Goal: Task Accomplishment & Management: Use online tool/utility

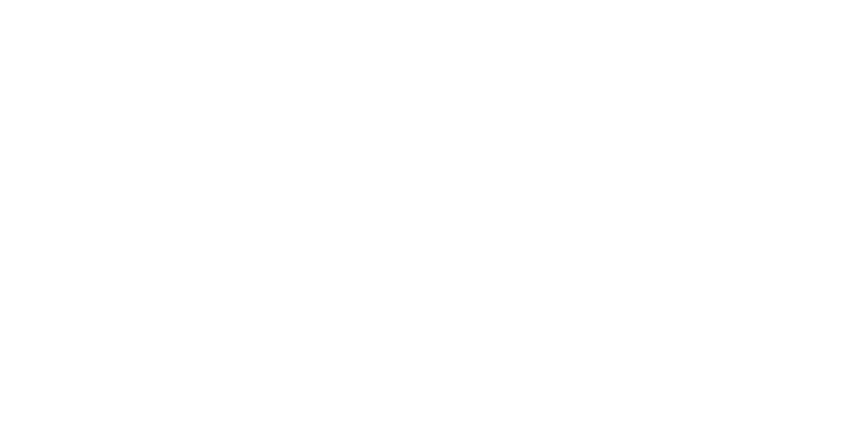
click at [529, 328] on button at bounding box center [520, 334] width 17 height 17
click at [426, 212] on button "Clock On" at bounding box center [389, 214] width 74 height 22
click at [543, 68] on icon at bounding box center [540, 70] width 7 height 7
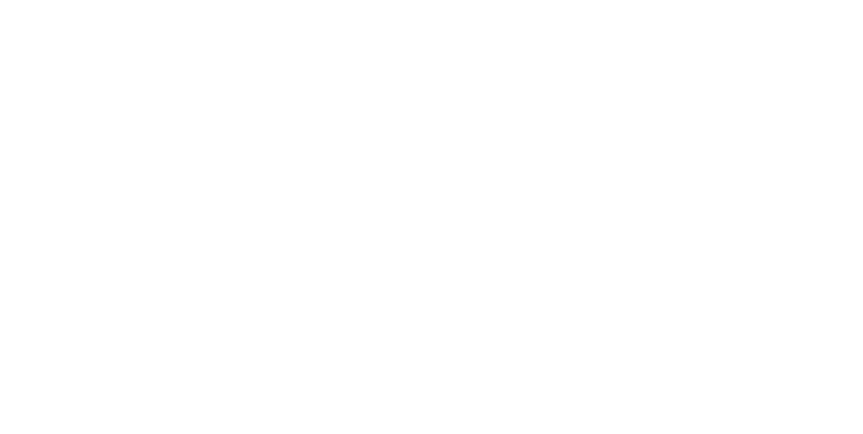
click at [721, 75] on button "Close" at bounding box center [696, 75] width 49 height 22
click at [125, 181] on div "Tracking" at bounding box center [106, 185] width 37 height 12
click at [529, 339] on button at bounding box center [520, 334] width 17 height 17
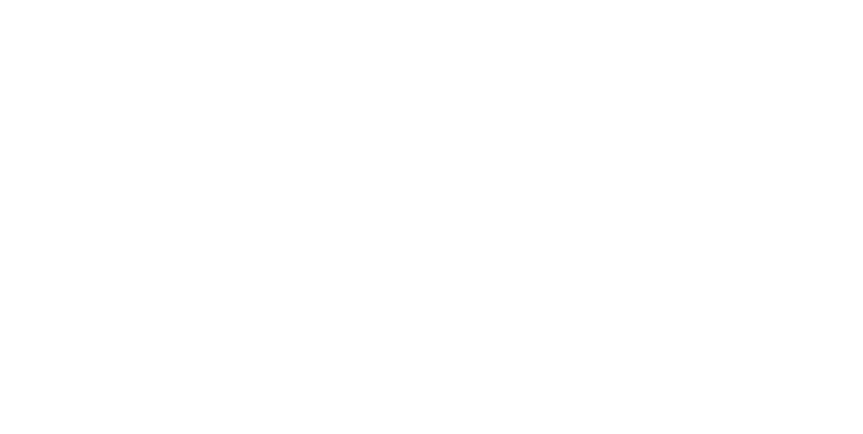
click at [538, 175] on icon at bounding box center [531, 171] width 13 height 13
click at [426, 210] on button "Clock On" at bounding box center [389, 214] width 74 height 22
click at [141, 119] on div "Collaborate" at bounding box center [114, 118] width 53 height 12
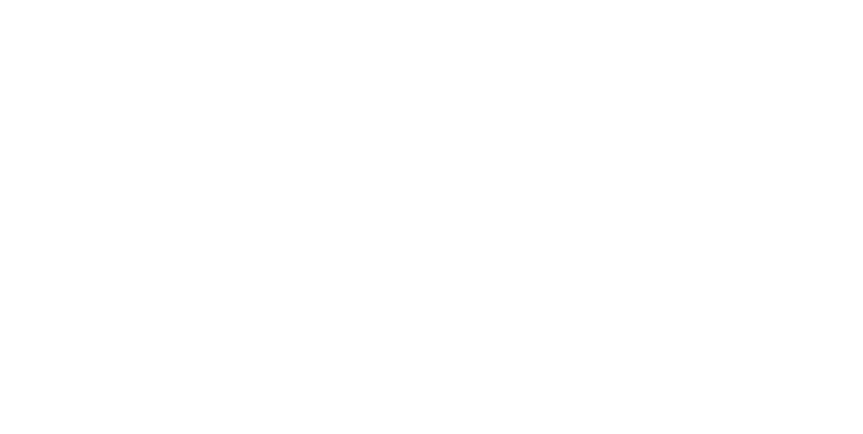
click at [179, 77] on button "Order details" at bounding box center [115, 84] width 128 height 34
click at [179, 202] on button "Tracking" at bounding box center [115, 186] width 128 height 34
click at [542, 340] on button at bounding box center [533, 334] width 17 height 17
click at [543, 169] on div at bounding box center [531, 172] width 24 height 22
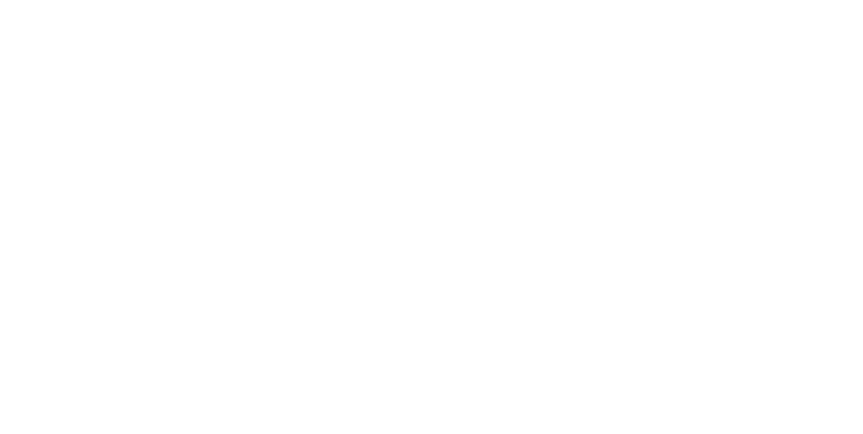
click at [426, 211] on button "Clock Off" at bounding box center [389, 214] width 74 height 22
click at [145, 86] on div "Order details" at bounding box center [116, 84] width 57 height 12
click at [721, 78] on button "Close" at bounding box center [696, 75] width 49 height 22
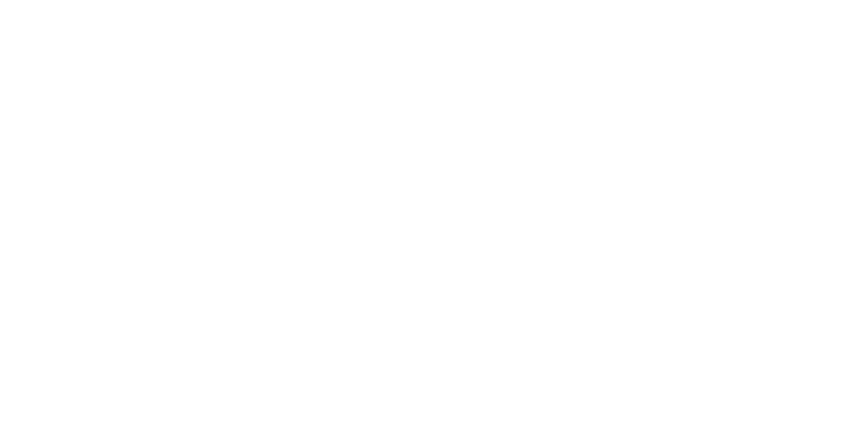
click at [141, 121] on div "Collaborate" at bounding box center [114, 118] width 53 height 12
click at [721, 71] on button "Close" at bounding box center [696, 75] width 49 height 22
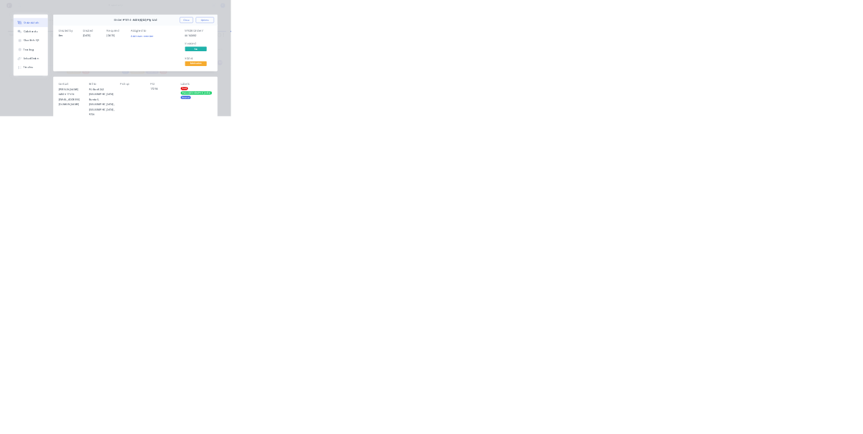
click at [38, 434] on div "Order details Collaborate Checklists 0/0 Tracking Linked Orders Timeline Order …" at bounding box center [431, 217] width 863 height 434
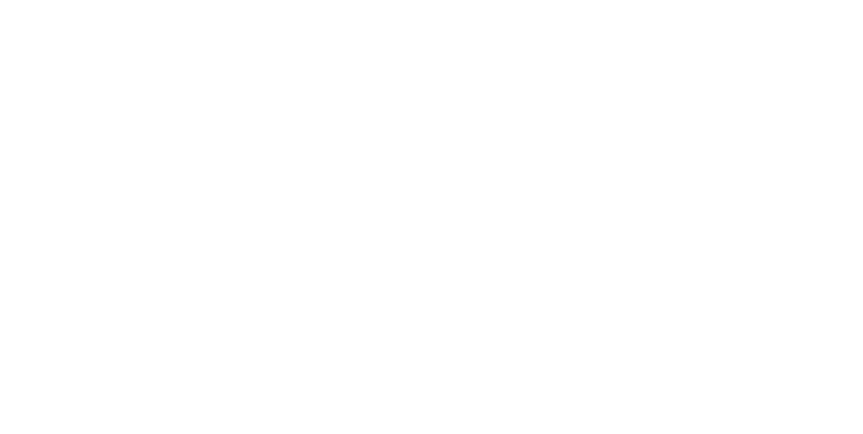
scroll to position [0, 0]
click at [179, 183] on button "Tracking" at bounding box center [115, 186] width 128 height 34
click at [529, 340] on button at bounding box center [520, 334] width 17 height 17
click at [538, 172] on icon at bounding box center [531, 171] width 13 height 13
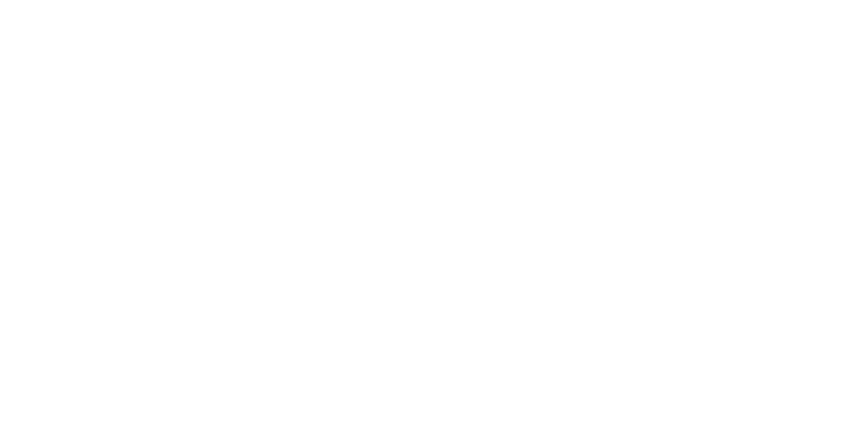
click at [426, 215] on button "Clock On" at bounding box center [389, 214] width 74 height 22
click at [141, 119] on div "Collaborate" at bounding box center [114, 118] width 53 height 12
click at [179, 198] on button "Tracking" at bounding box center [115, 186] width 128 height 34
click at [537, 333] on icon at bounding box center [533, 334] width 7 height 7
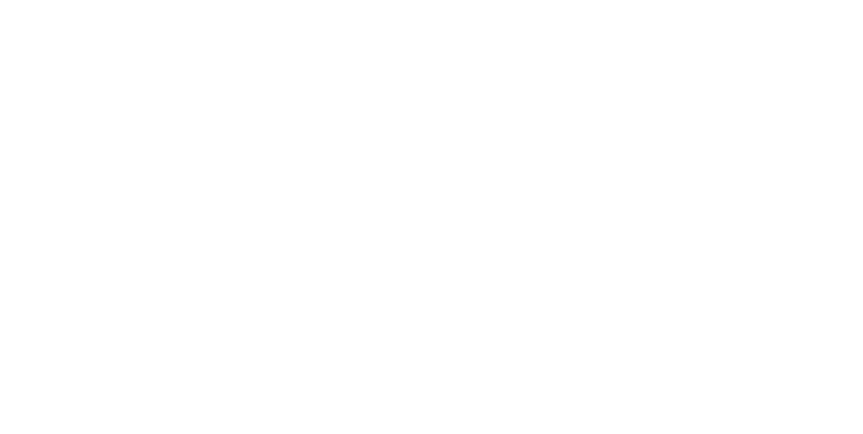
click at [538, 169] on icon at bounding box center [531, 171] width 13 height 13
click at [426, 217] on button "Clock Off" at bounding box center [389, 214] width 74 height 22
click at [141, 118] on div "Collaborate" at bounding box center [114, 118] width 53 height 12
click at [607, 404] on div at bounding box center [434, 397] width 346 height 14
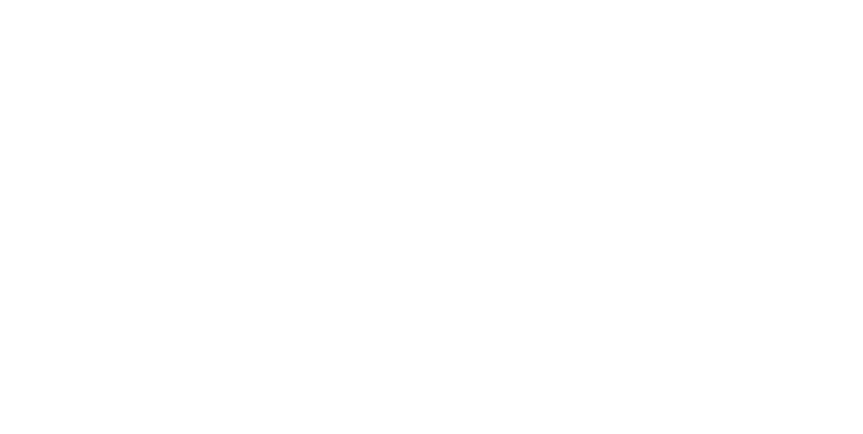
click at [758, 407] on button "Send" at bounding box center [731, 396] width 53 height 20
click at [721, 70] on button "Close" at bounding box center [696, 75] width 49 height 22
click at [141, 121] on div "Collaborate" at bounding box center [114, 118] width 53 height 12
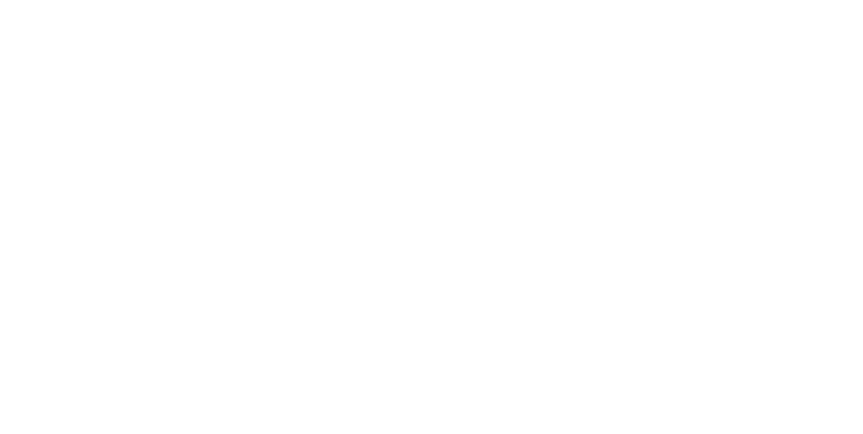
click at [721, 74] on button "Close" at bounding box center [696, 75] width 49 height 22
click at [179, 123] on button "Collaborate" at bounding box center [115, 118] width 128 height 34
click at [125, 182] on div "Tracking" at bounding box center [106, 185] width 37 height 12
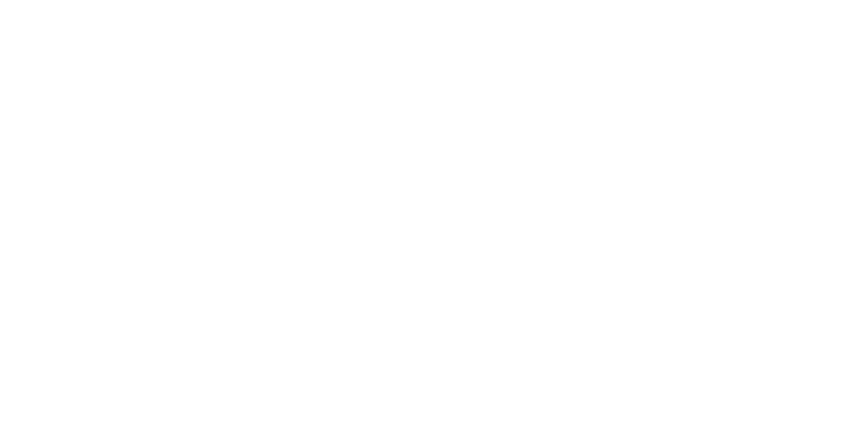
click at [525, 335] on icon at bounding box center [521, 333] width 7 height 7
click at [426, 208] on button "Clock On" at bounding box center [389, 214] width 74 height 22
click at [239, 380] on icon at bounding box center [235, 381] width 8 height 8
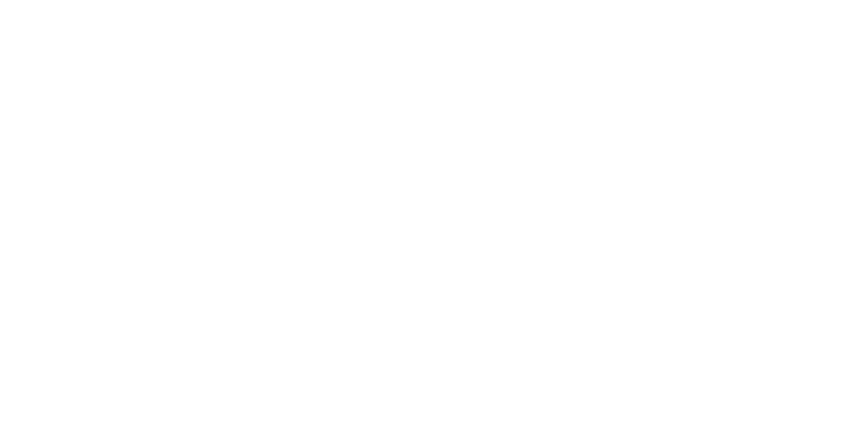
click at [179, 76] on button "Order details" at bounding box center [115, 84] width 128 height 34
click at [179, 191] on button "Tracking" at bounding box center [115, 186] width 128 height 34
